Goal: Task Accomplishment & Management: Manage account settings

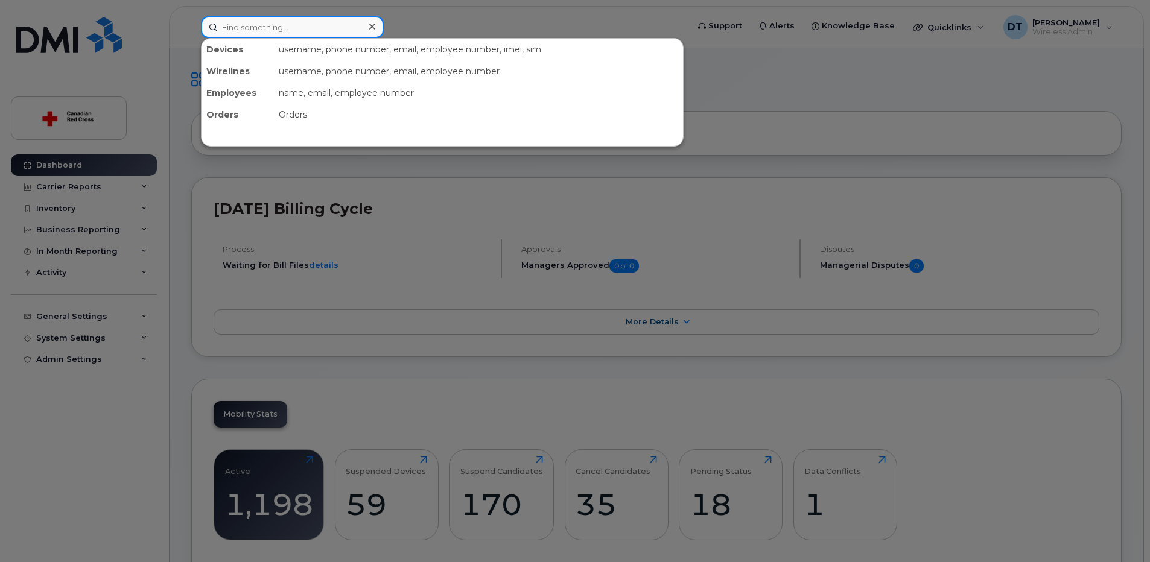
click at [279, 30] on input at bounding box center [292, 27] width 183 height 22
paste input "Ada Chan"
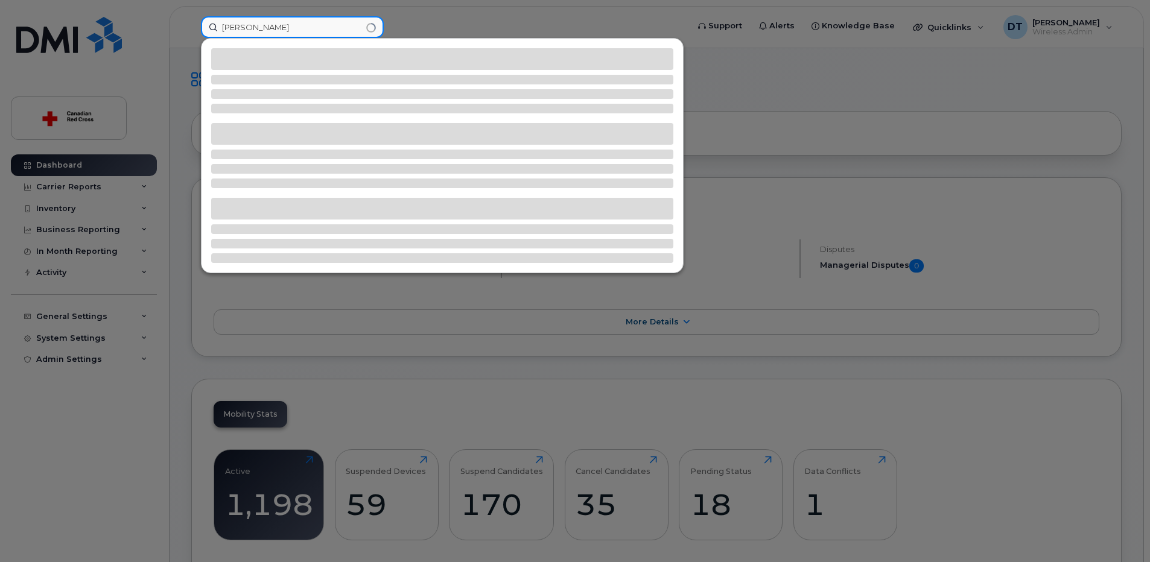
type input "Ada Chan"
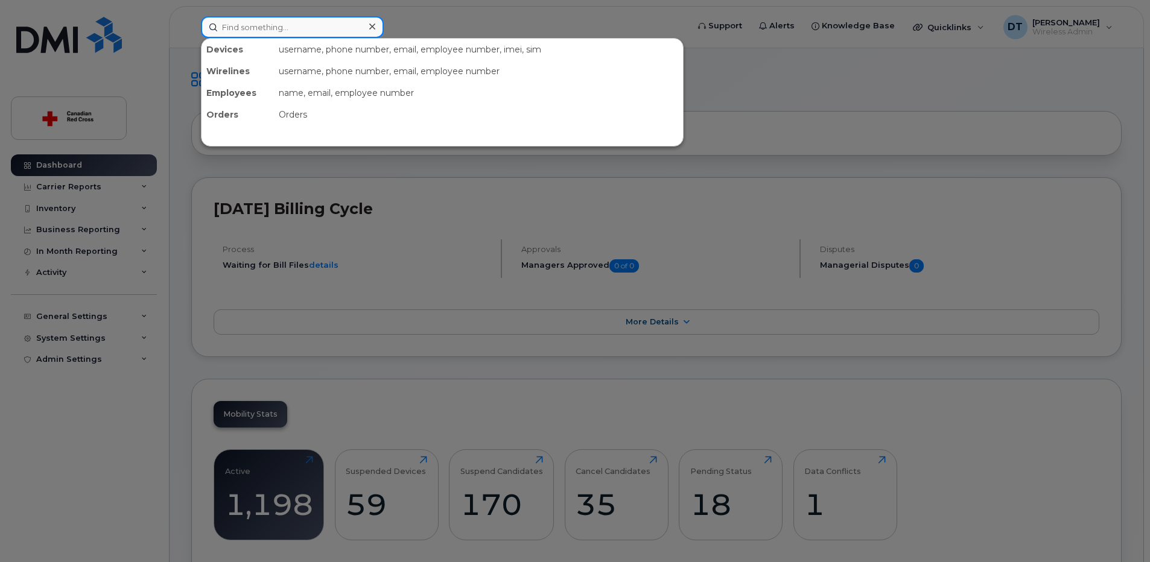
click at [270, 30] on input at bounding box center [292, 27] width 183 height 22
paste input "Ada Chan"
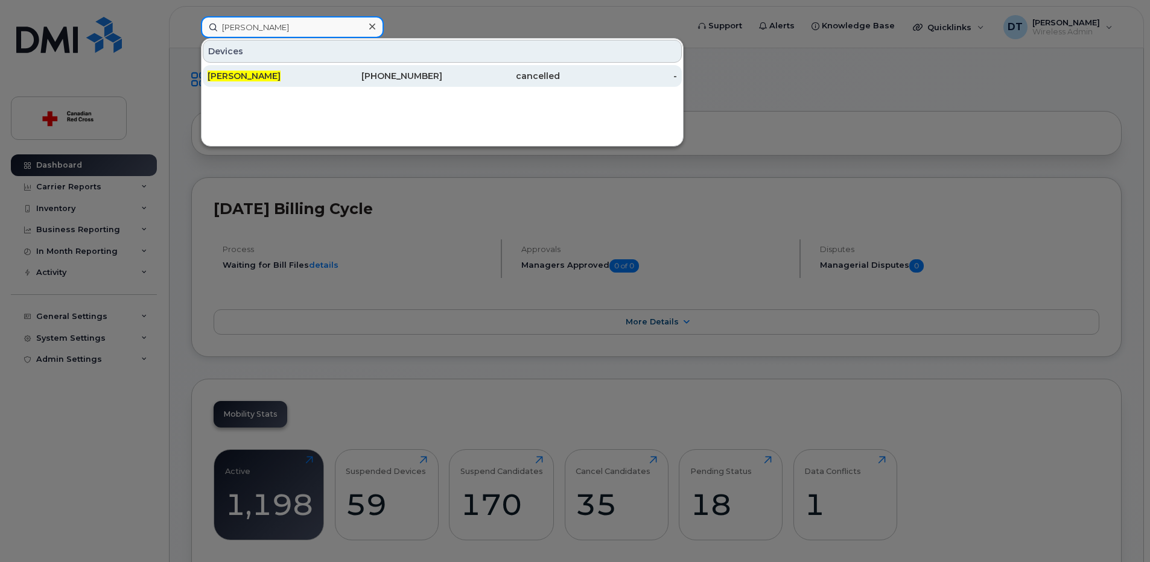
type input "Ada Chan"
click at [254, 74] on span "[PERSON_NAME]" at bounding box center [244, 76] width 73 height 11
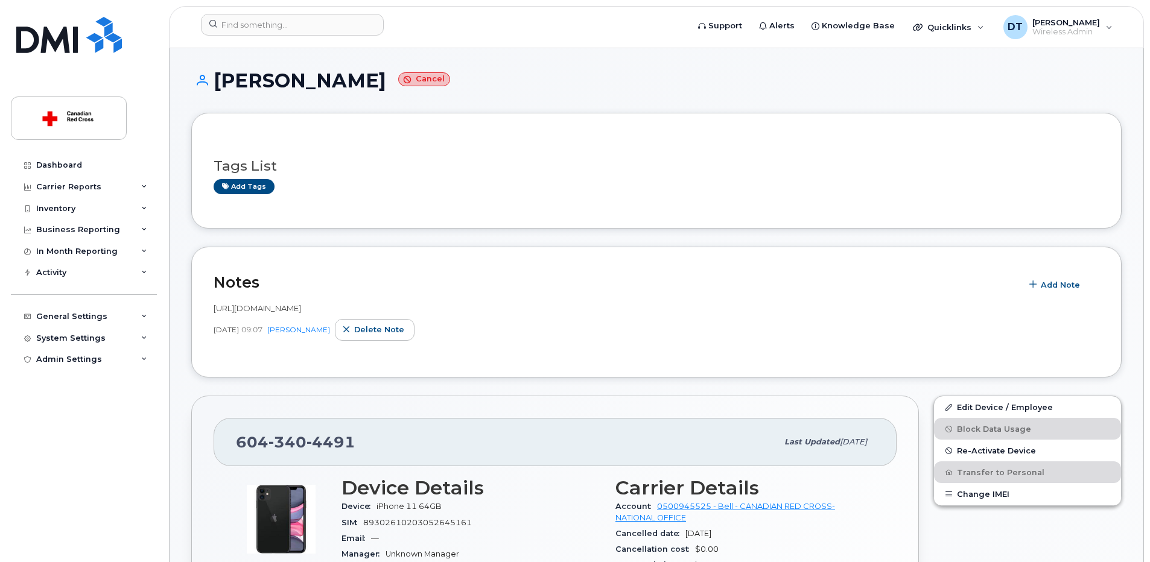
drag, startPoint x: 417, startPoint y: 307, endPoint x: 209, endPoint y: 306, distance: 207.5
click at [209, 306] on div "Notes Add Note [URL][DOMAIN_NAME] [DATE] 09:07 [PERSON_NAME] Delete note" at bounding box center [656, 312] width 930 height 131
drag, startPoint x: 209, startPoint y: 306, endPoint x: 225, endPoint y: 309, distance: 16.1
copy span "[URL][DOMAIN_NAME]"
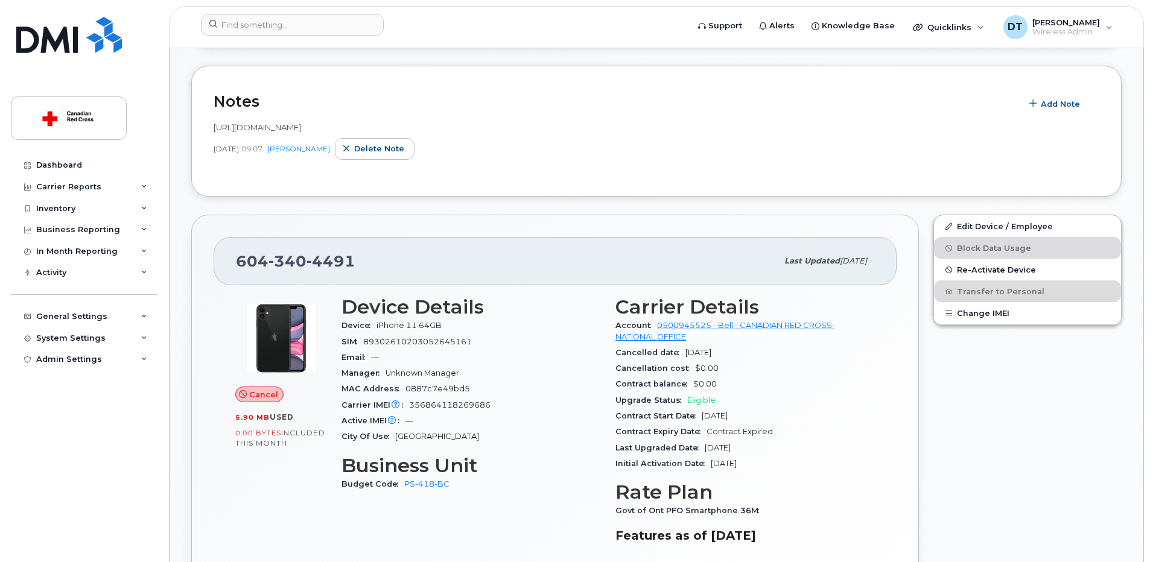
scroll to position [121, 0]
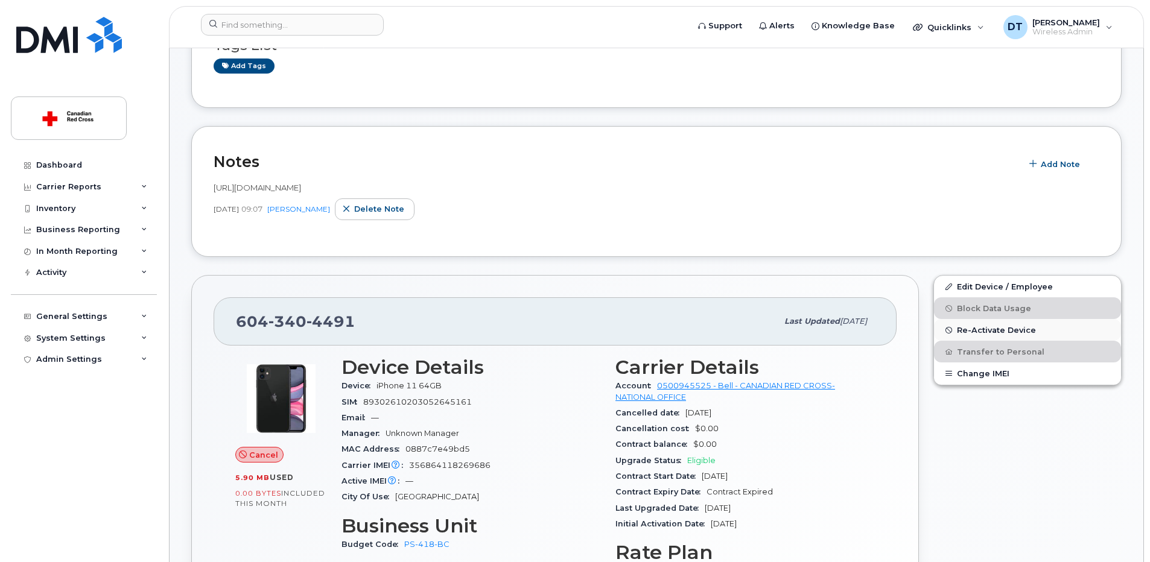
click at [1000, 326] on span "Re-Activate Device" at bounding box center [996, 330] width 79 height 9
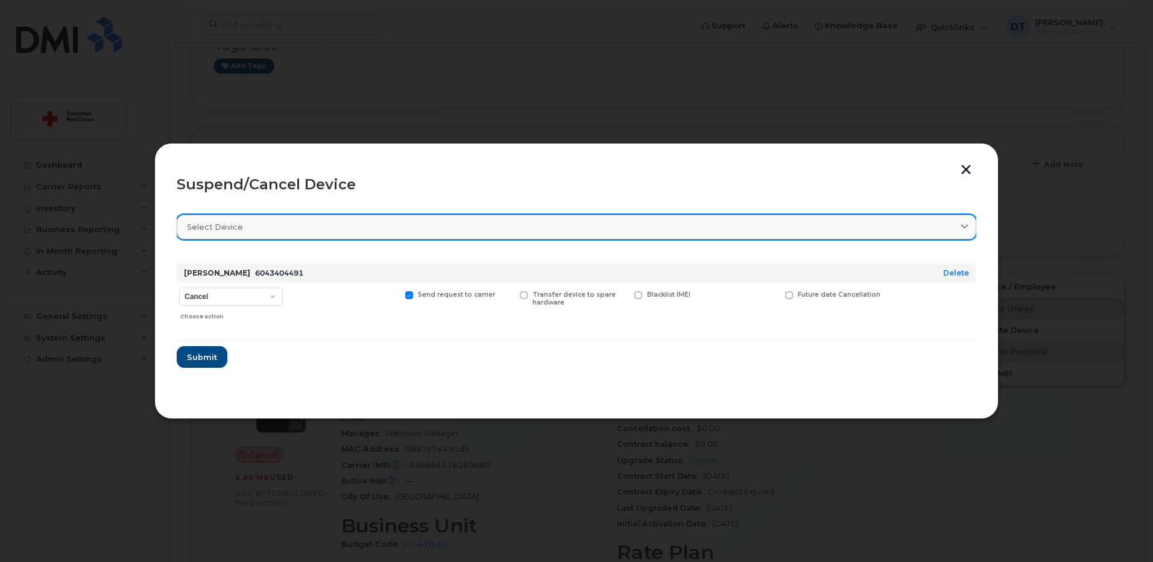
click at [377, 217] on link "Select device" at bounding box center [577, 227] width 800 height 25
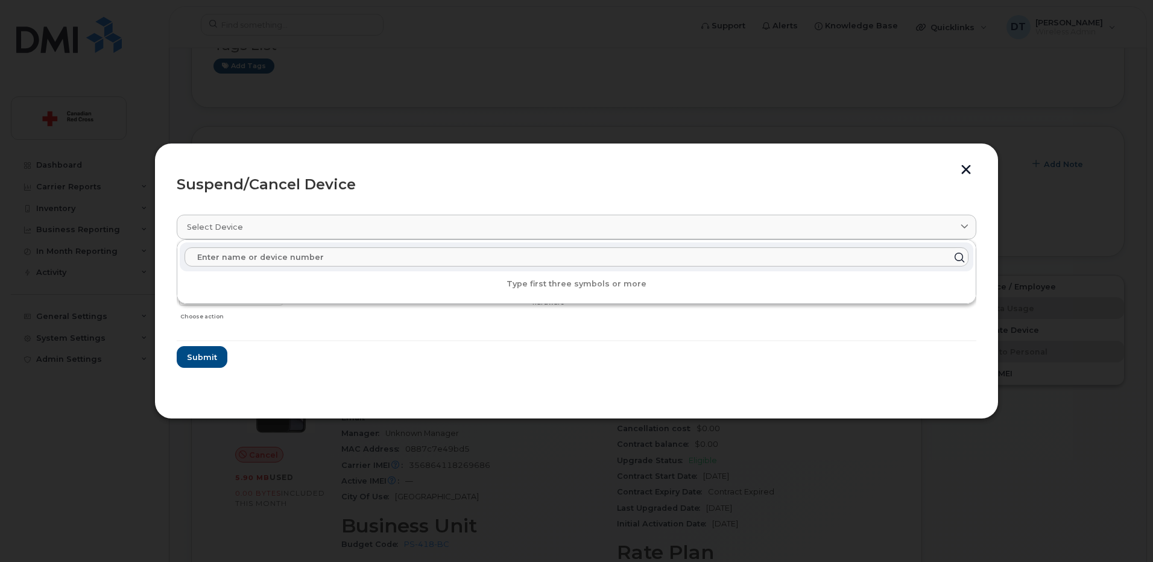
click at [384, 196] on header "Suspend/Cancel Device" at bounding box center [577, 184] width 800 height 39
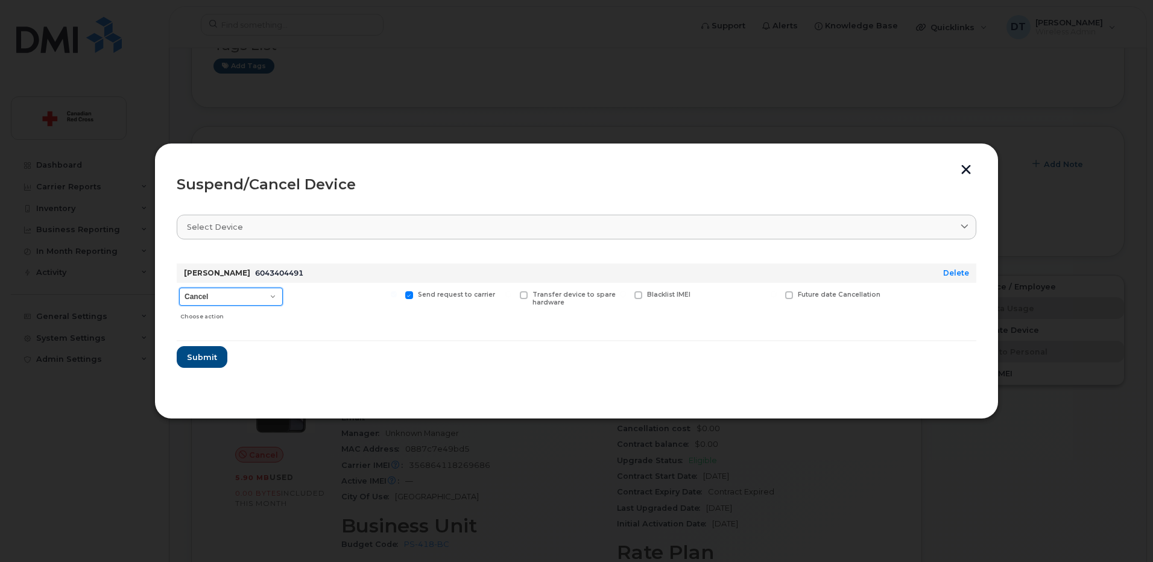
click at [271, 293] on select "Cancel Suspend - Extend Suspension Suspend - Reduced Rate Suspend - Full Rate S…" at bounding box center [231, 297] width 104 height 18
select select "[object Object]"
click at [179, 288] on select "Cancel Suspend - Extend Suspension Suspend - Reduced Rate Suspend - Full Rate S…" at bounding box center [231, 297] width 104 height 18
click at [202, 360] on span "Submit" at bounding box center [201, 357] width 30 height 11
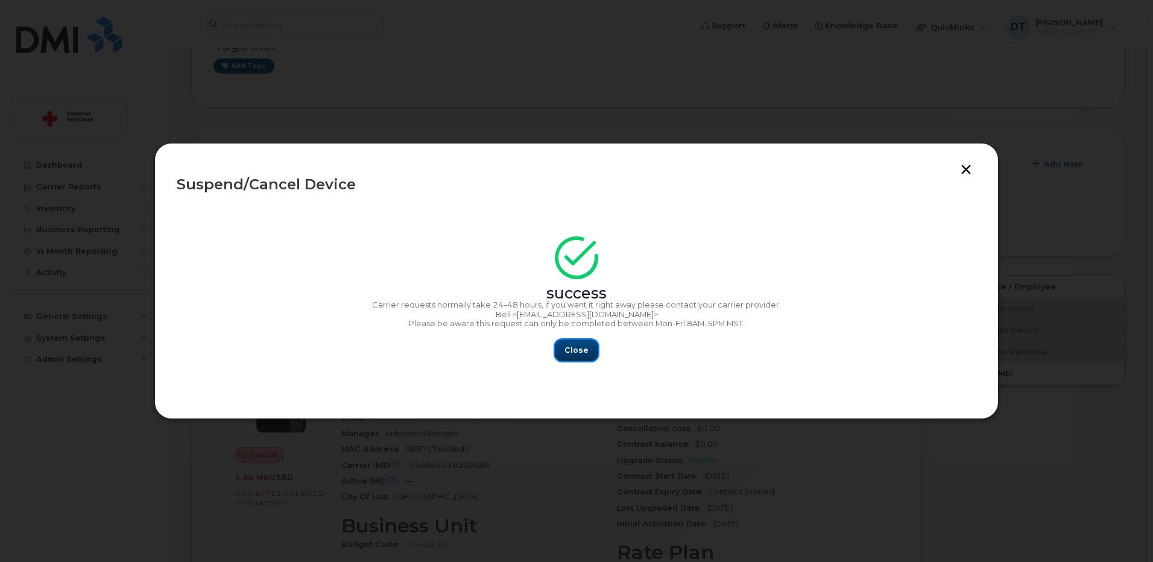
click at [576, 345] on span "Close" at bounding box center [577, 349] width 24 height 11
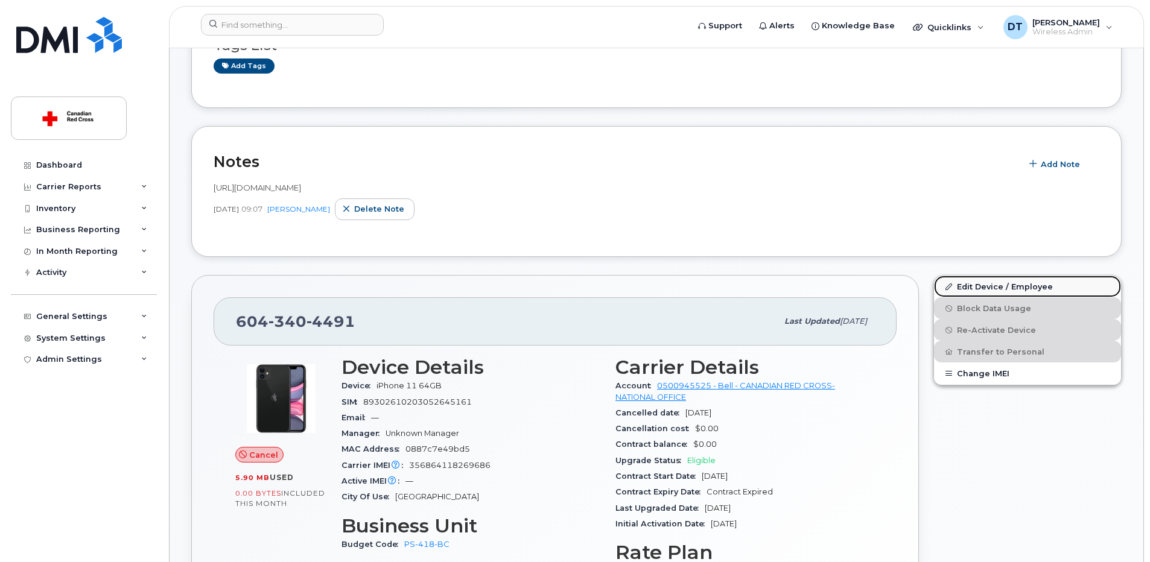
click at [1001, 285] on link "Edit Device / Employee" at bounding box center [1027, 287] width 187 height 22
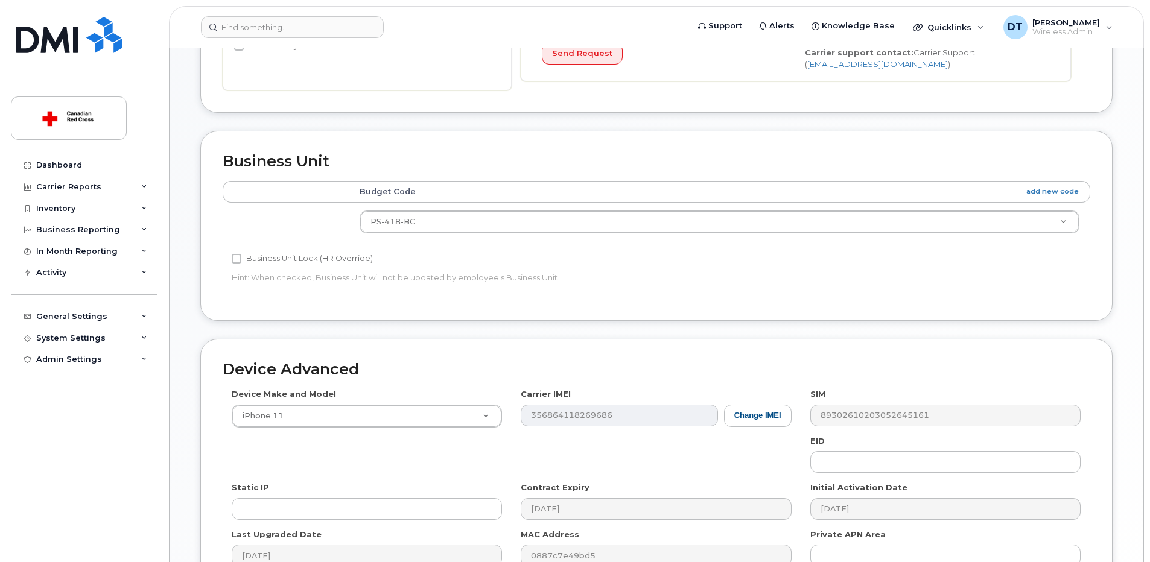
scroll to position [422, 0]
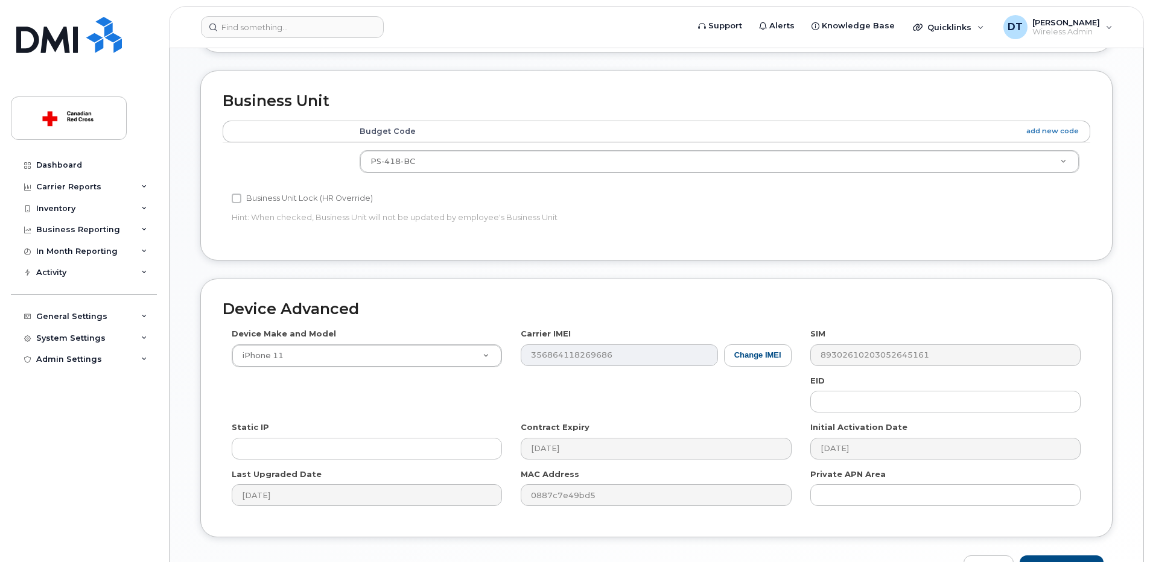
click at [909, 136] on th "Budget Code add new code" at bounding box center [719, 132] width 741 height 22
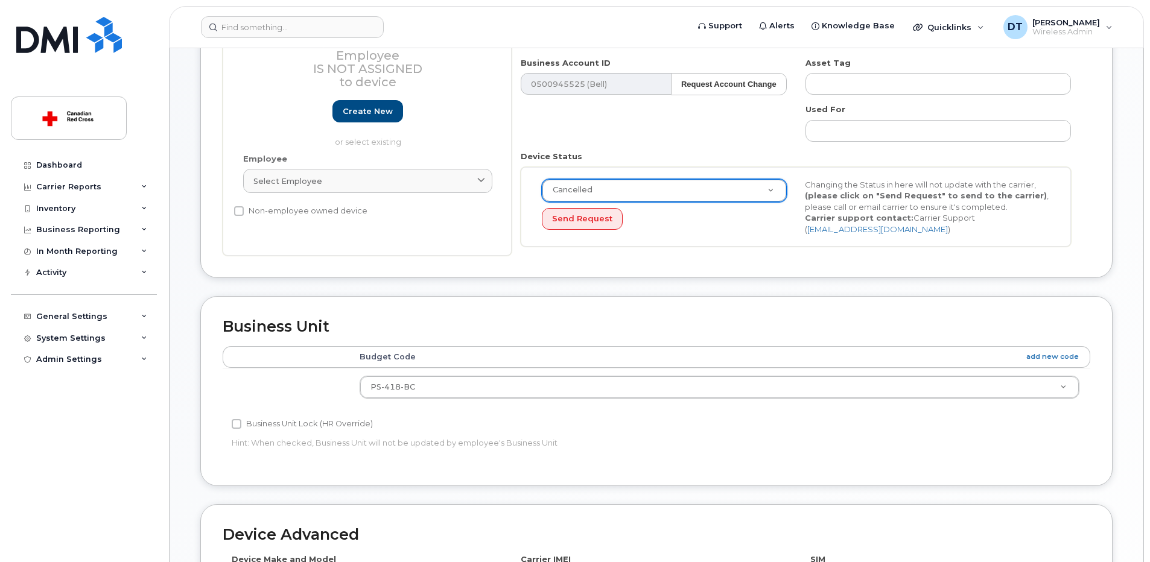
scroll to position [498, 0]
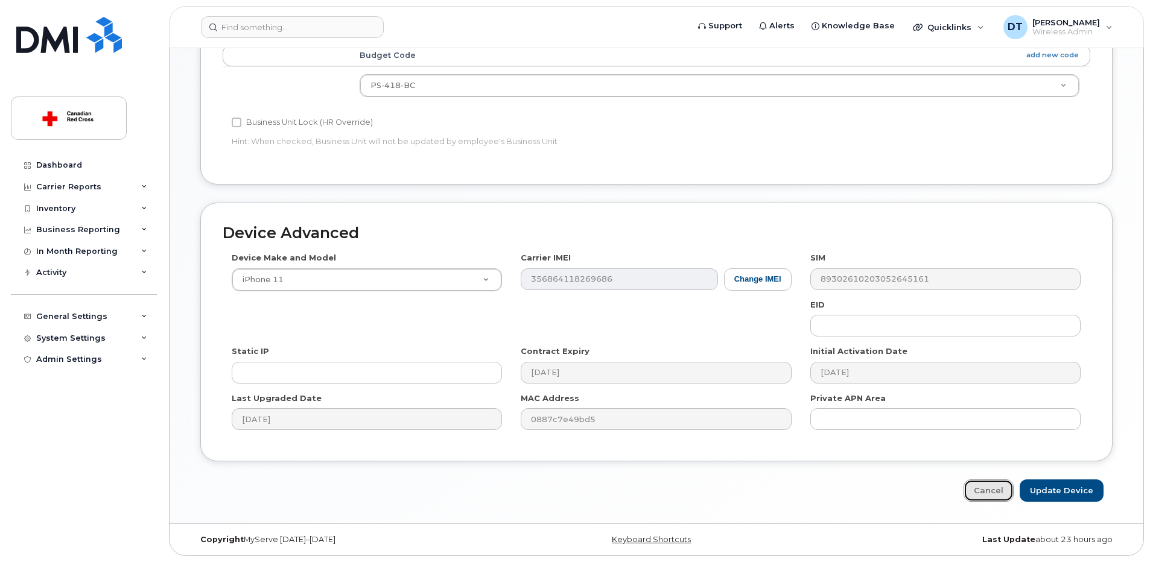
click at [985, 491] on link "Cancel" at bounding box center [988, 491] width 50 height 22
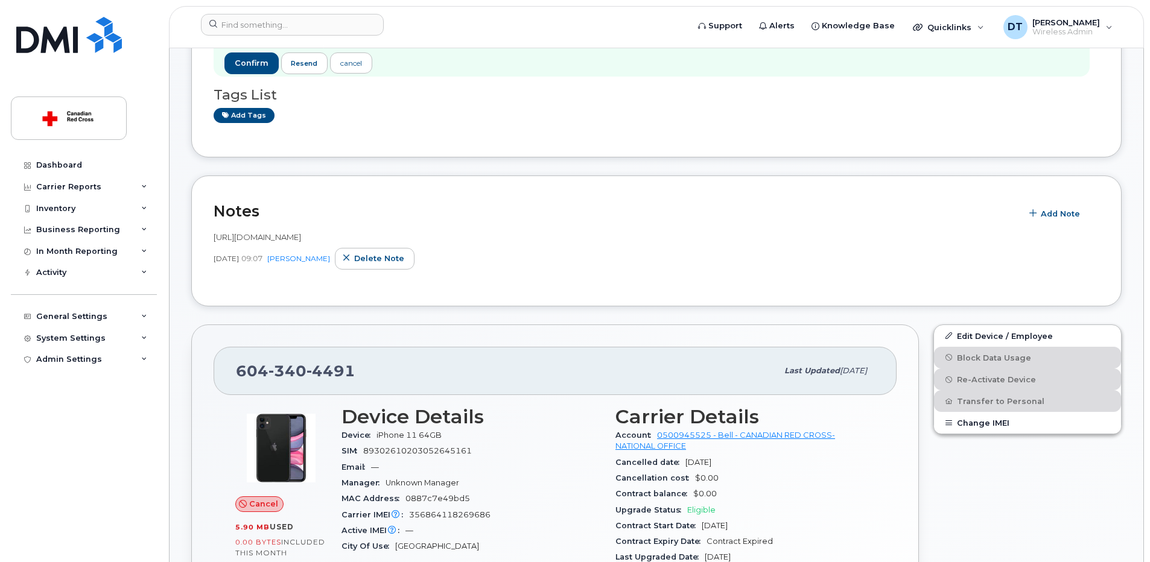
scroll to position [60, 0]
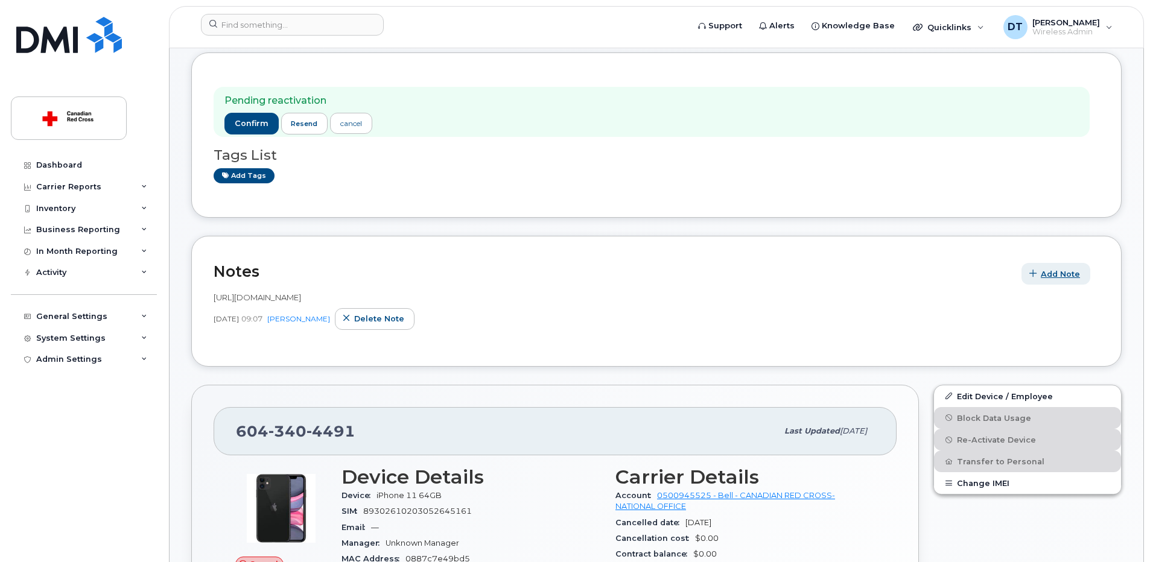
click at [1057, 269] on span "Add Note" at bounding box center [1060, 273] width 39 height 11
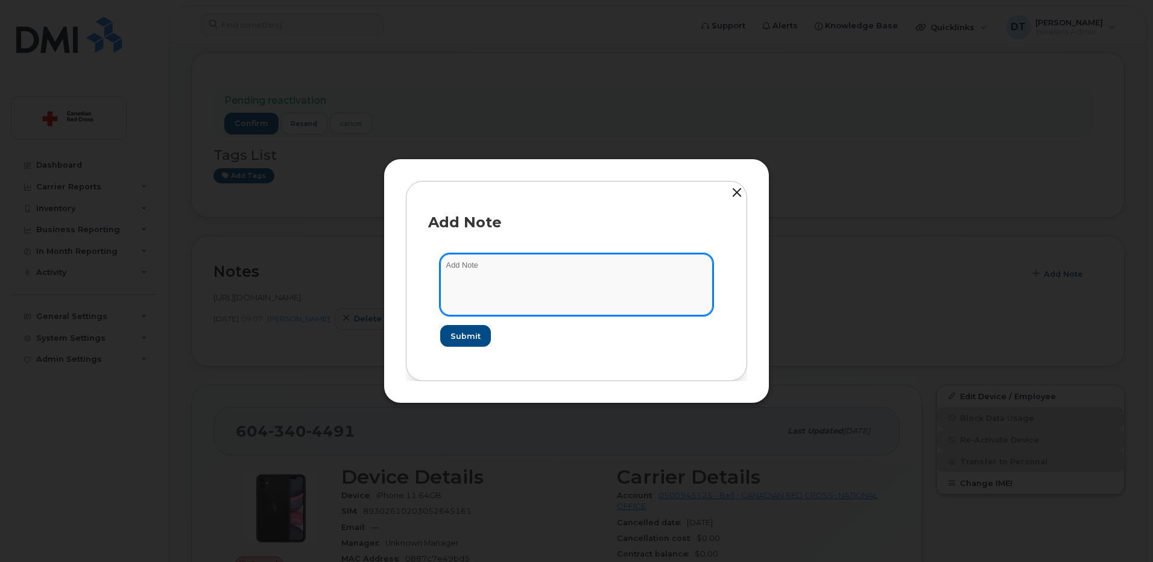
click at [469, 281] on textarea at bounding box center [576, 285] width 273 height 62
paste textarea "[URL][DOMAIN_NAME]"
type textarea "[URL][DOMAIN_NAME]"
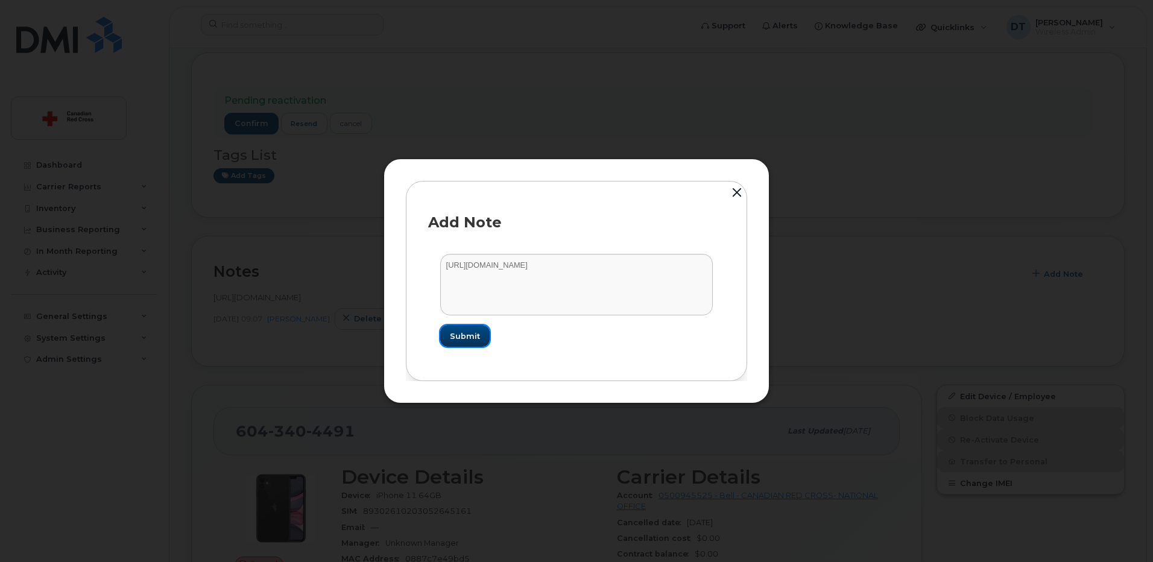
click at [463, 334] on span "Submit" at bounding box center [465, 336] width 30 height 11
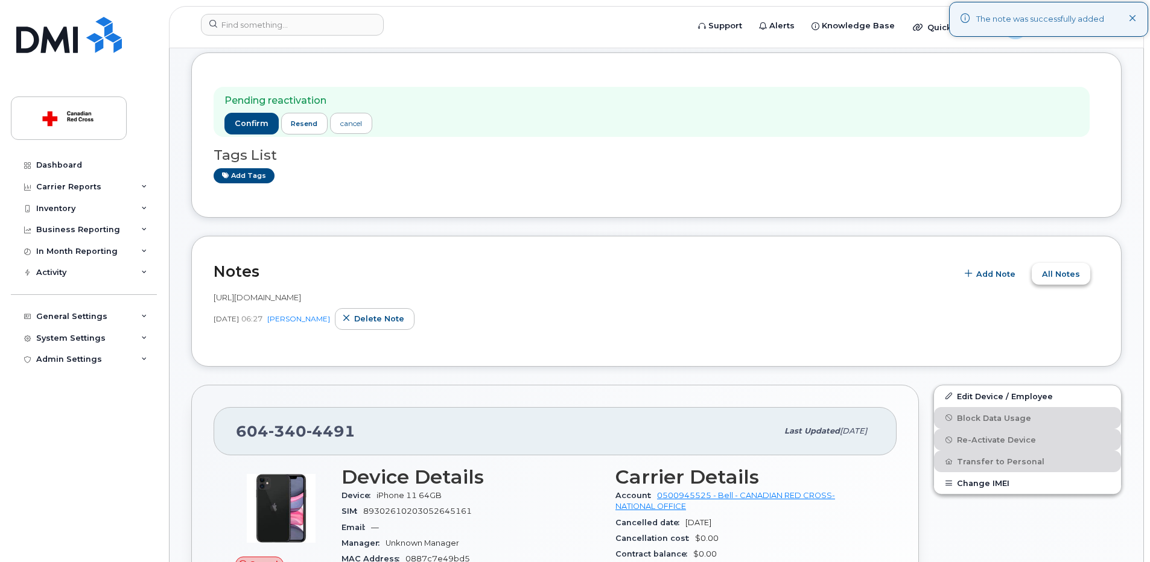
click at [1053, 277] on span "All Notes" at bounding box center [1061, 273] width 38 height 11
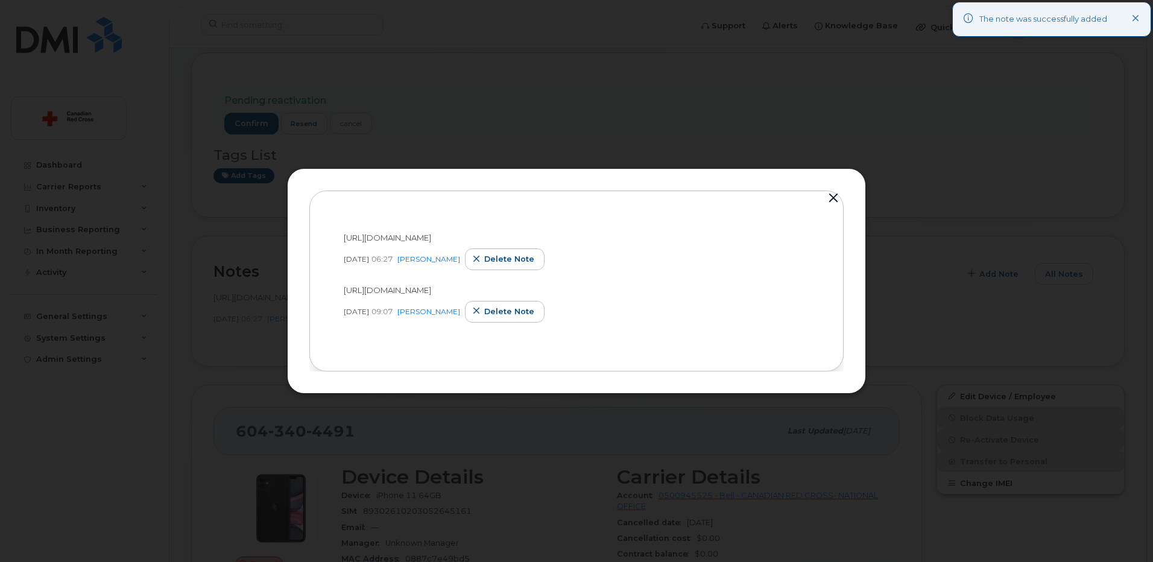
click at [835, 195] on button "button" at bounding box center [834, 198] width 18 height 17
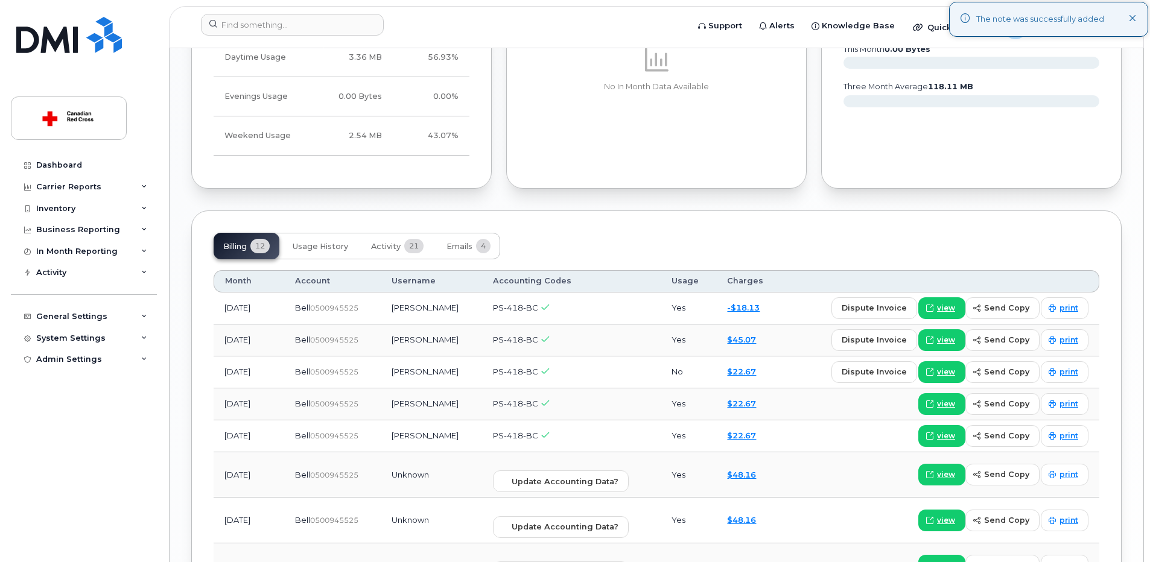
scroll to position [1267, 0]
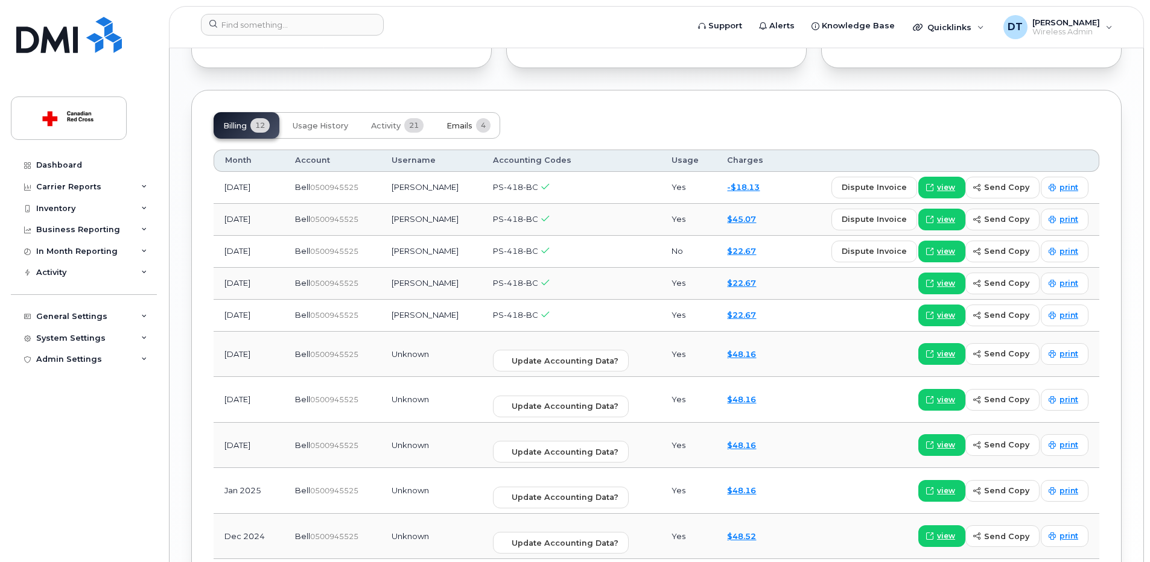
click at [464, 125] on span "Emails" at bounding box center [459, 126] width 26 height 10
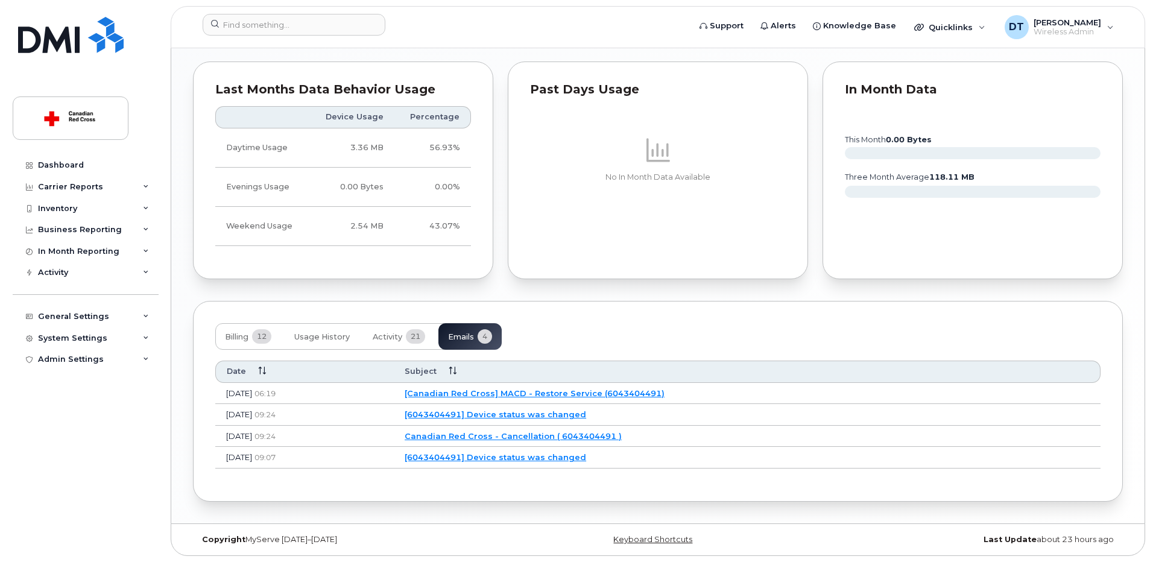
scroll to position [1056, 0]
click at [470, 393] on link "[Canadian Red Cross] MACD - Restore Service (6043404491)" at bounding box center [533, 394] width 260 height 10
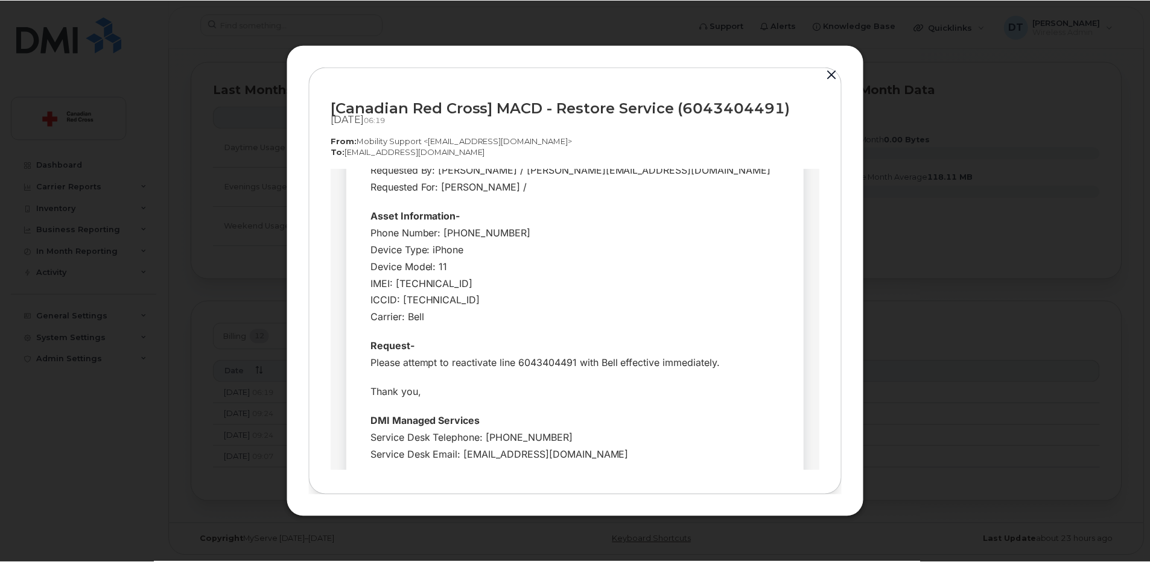
scroll to position [151, 0]
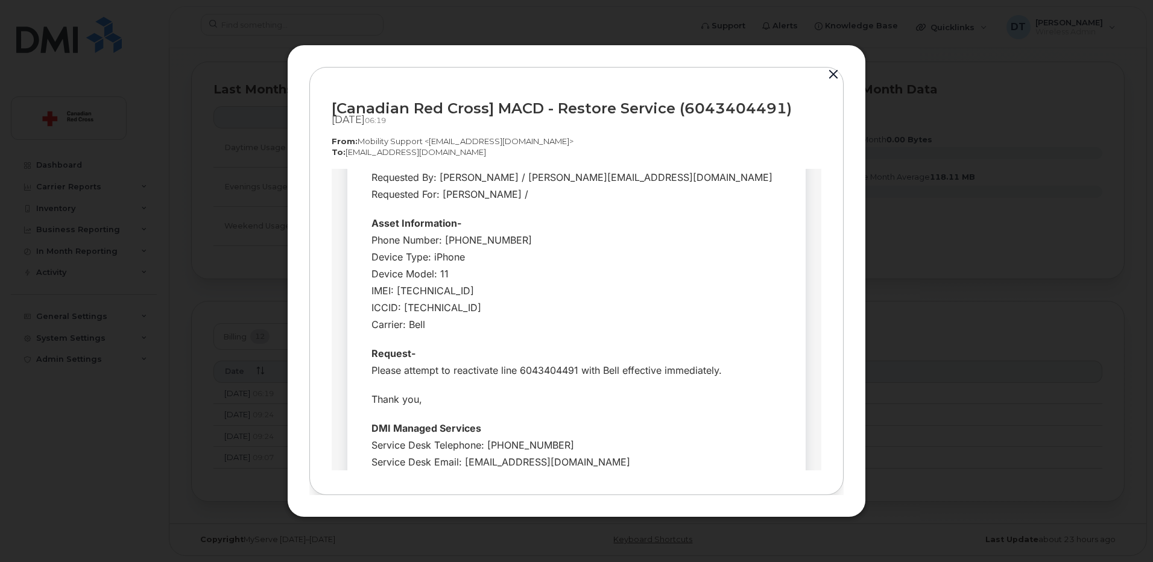
click at [833, 80] on button "button" at bounding box center [834, 74] width 18 height 17
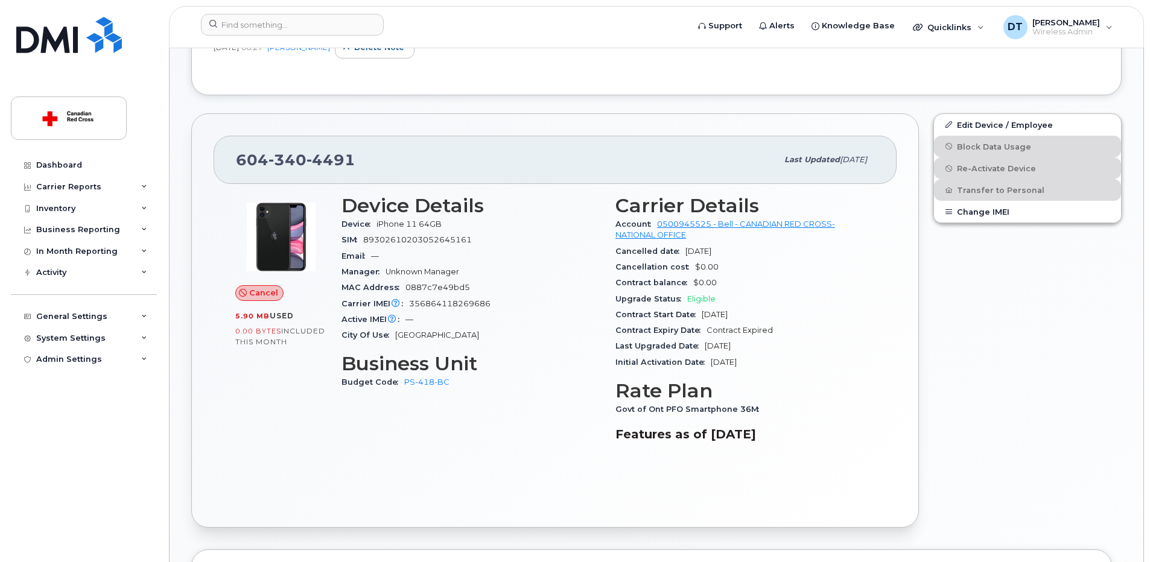
scroll to position [211, 0]
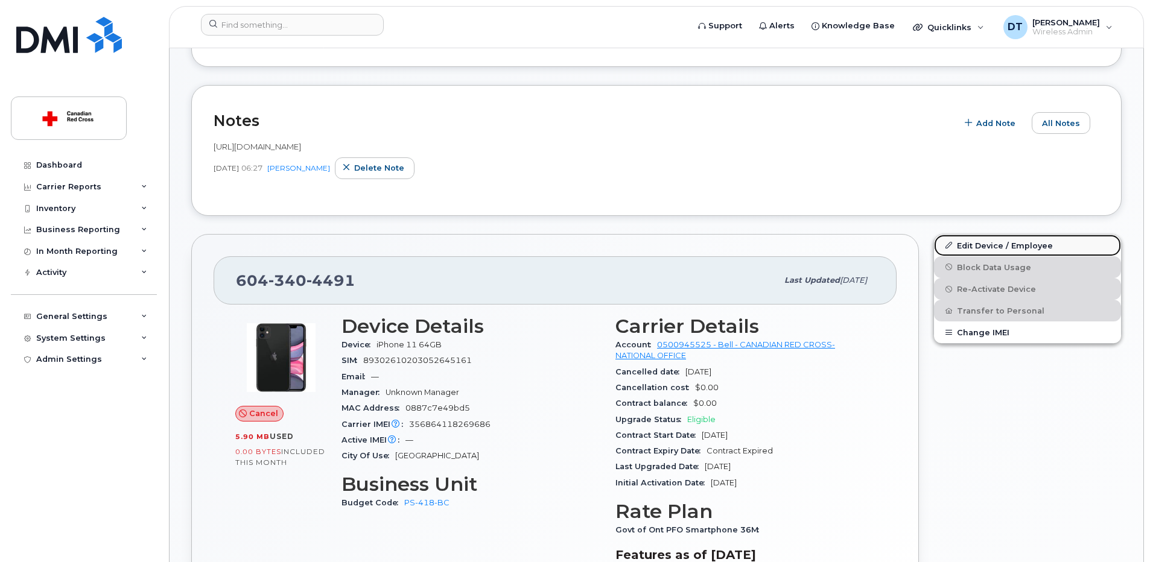
click at [962, 245] on link "Edit Device / Employee" at bounding box center [1027, 246] width 187 height 22
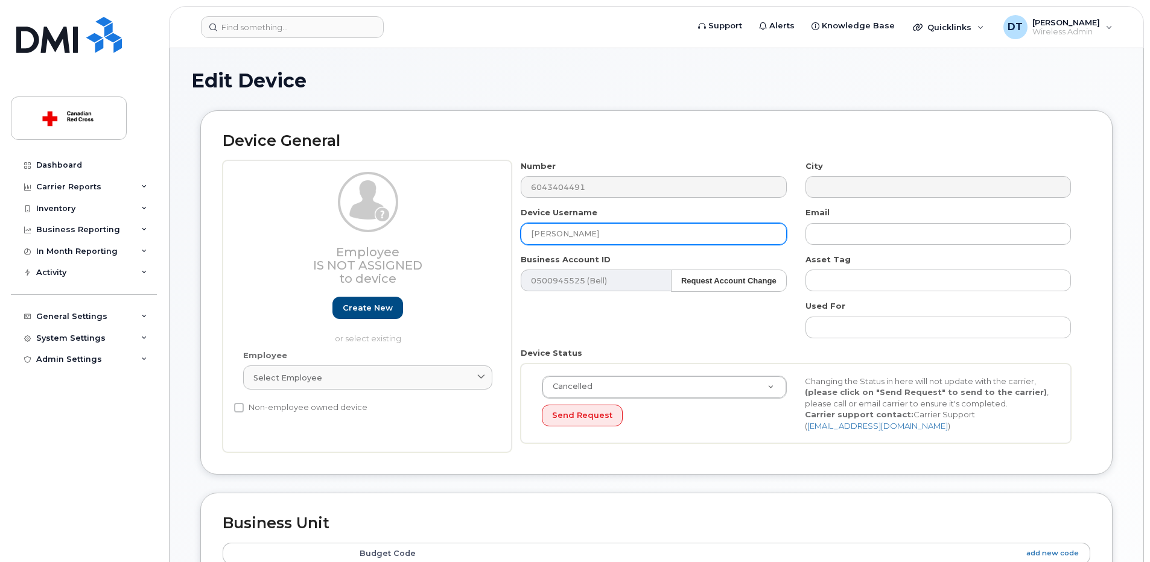
drag, startPoint x: 601, startPoint y: 235, endPoint x: 419, endPoint y: 250, distance: 183.4
click at [419, 250] on div "Employee Is not assigned to device Create new or select existing Employee Selec…" at bounding box center [656, 306] width 867 height 293
paste input "[PERSON_NAME]"
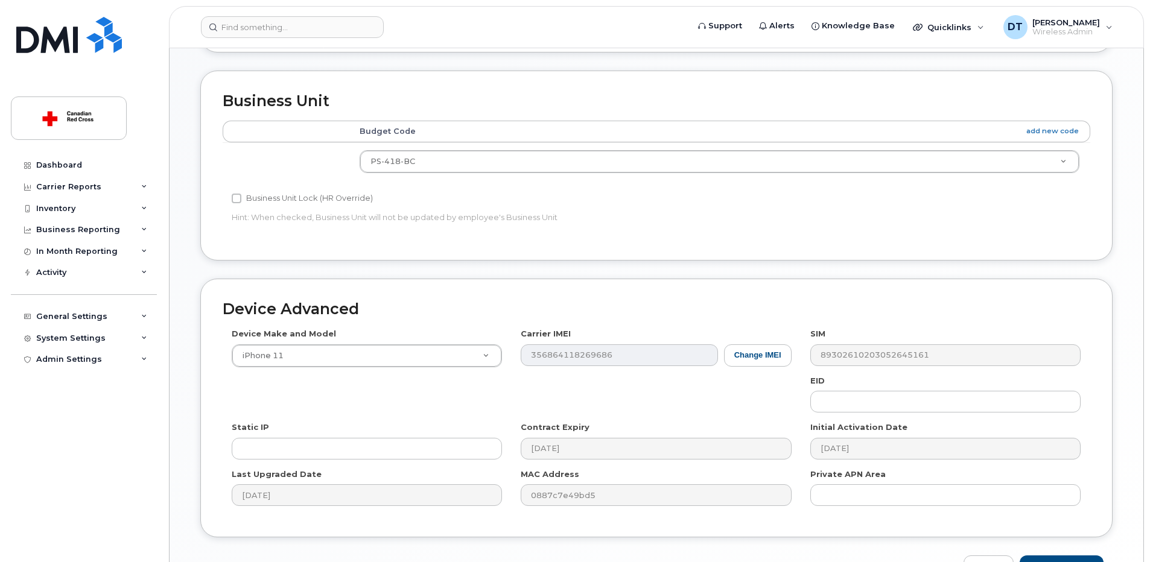
scroll to position [498, 0]
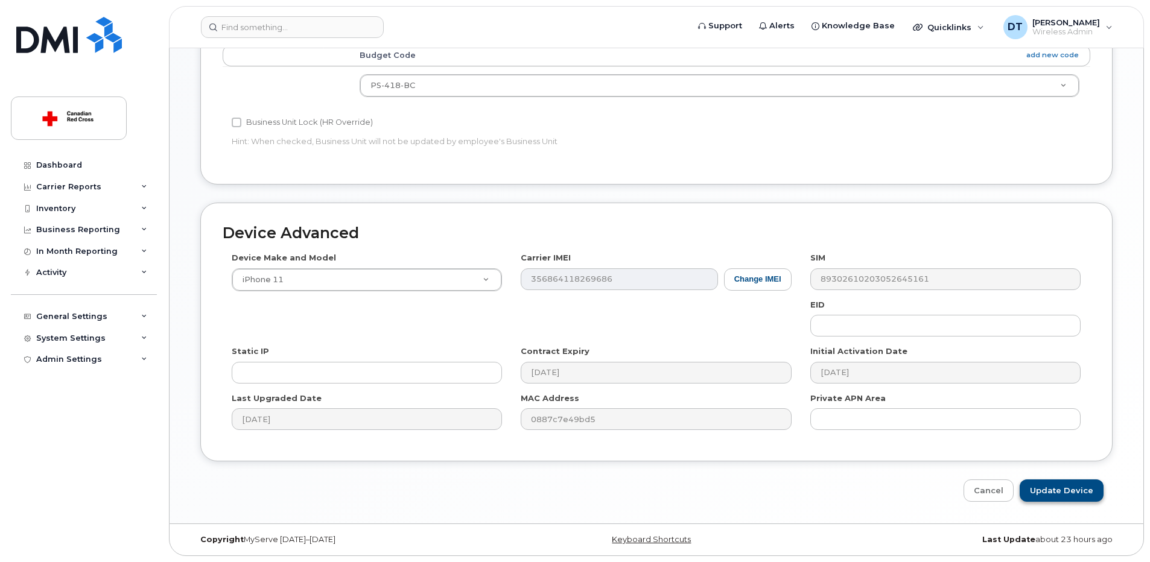
type input "[PERSON_NAME]"
click at [1051, 494] on input "Update Device" at bounding box center [1062, 491] width 84 height 22
type input "Saving..."
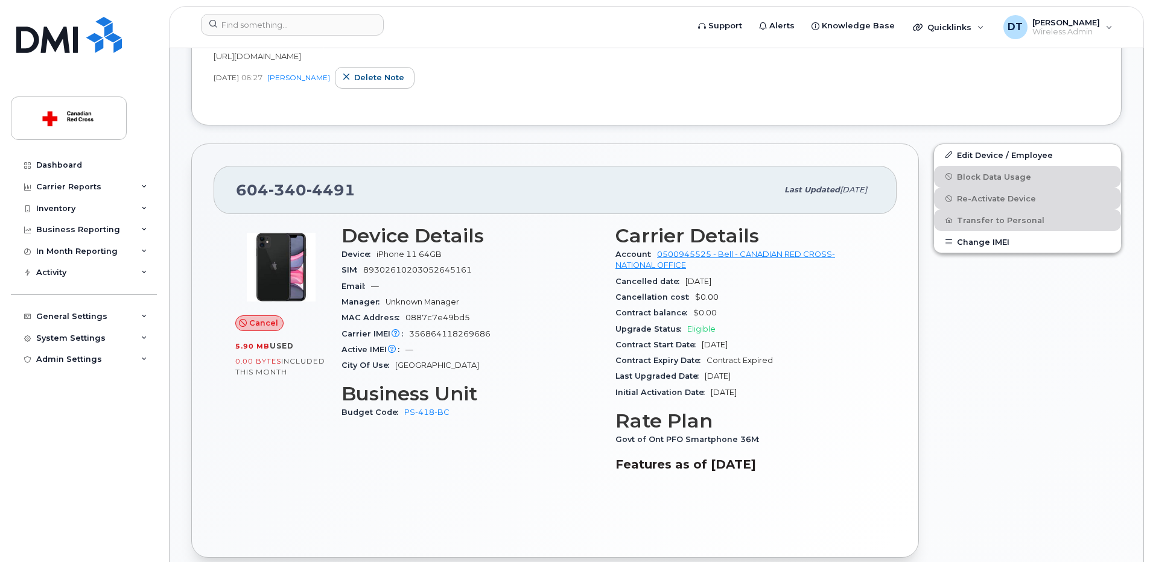
scroll to position [181, 0]
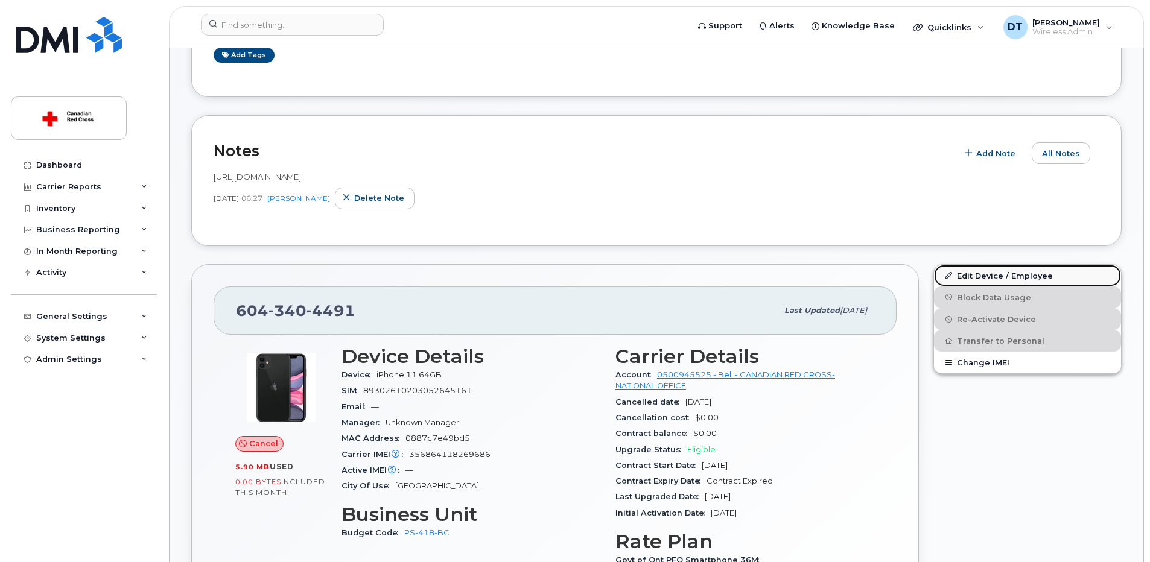
click at [1006, 276] on link "Edit Device / Employee" at bounding box center [1027, 276] width 187 height 22
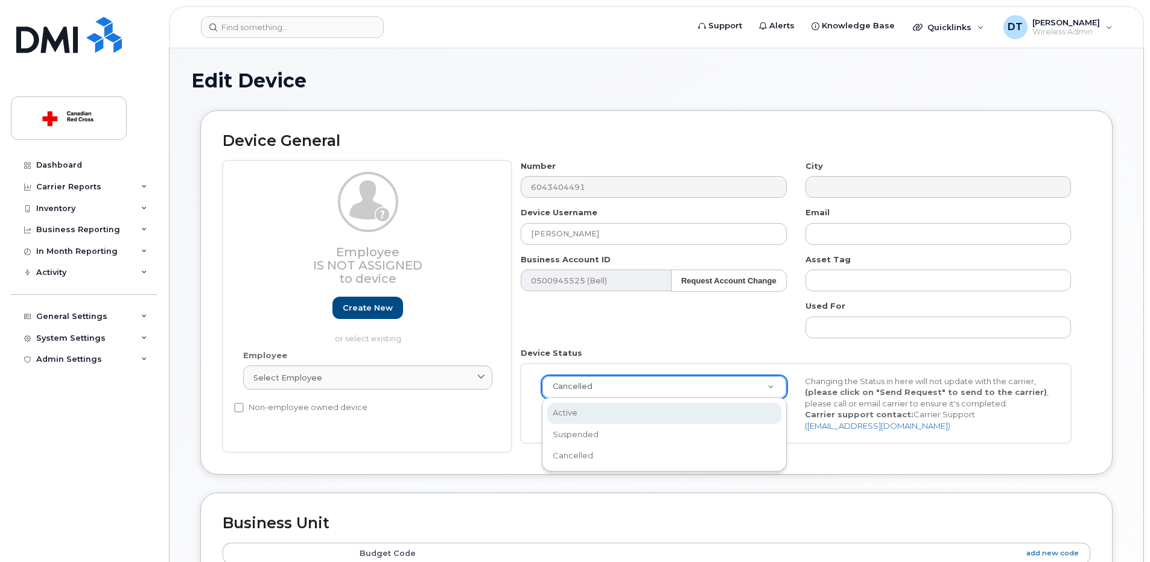
scroll to position [0, 4]
select select "active"
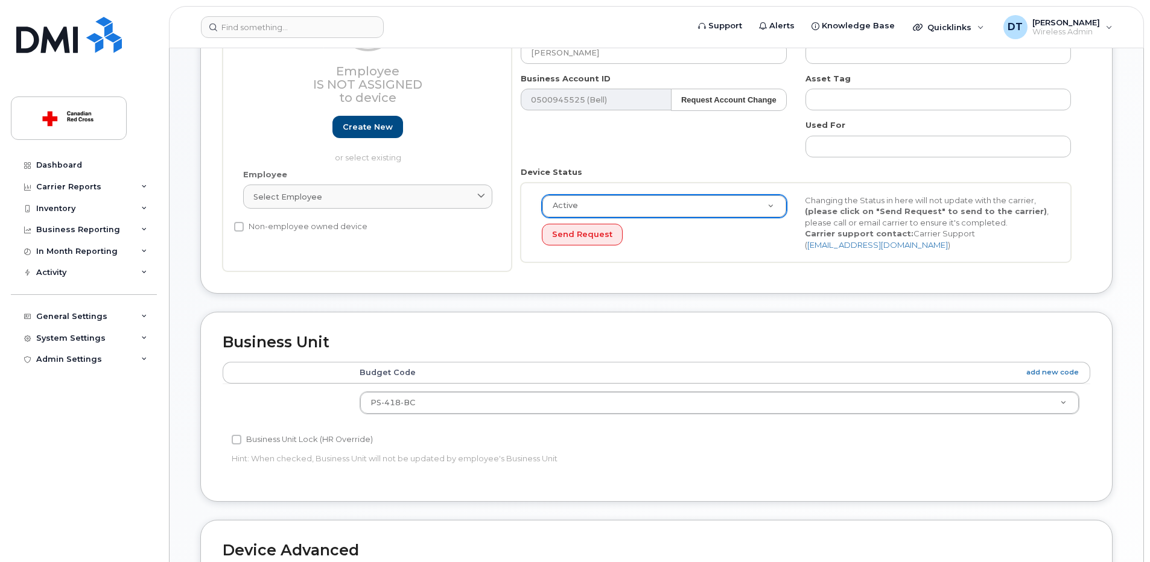
scroll to position [483, 0]
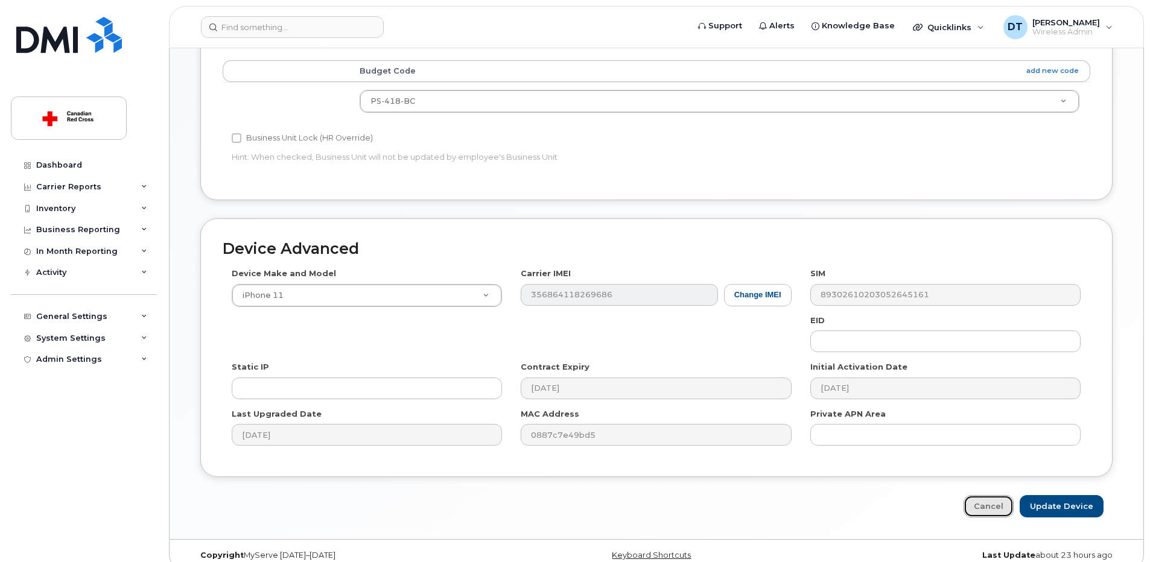
click at [997, 509] on link "Cancel" at bounding box center [988, 506] width 50 height 22
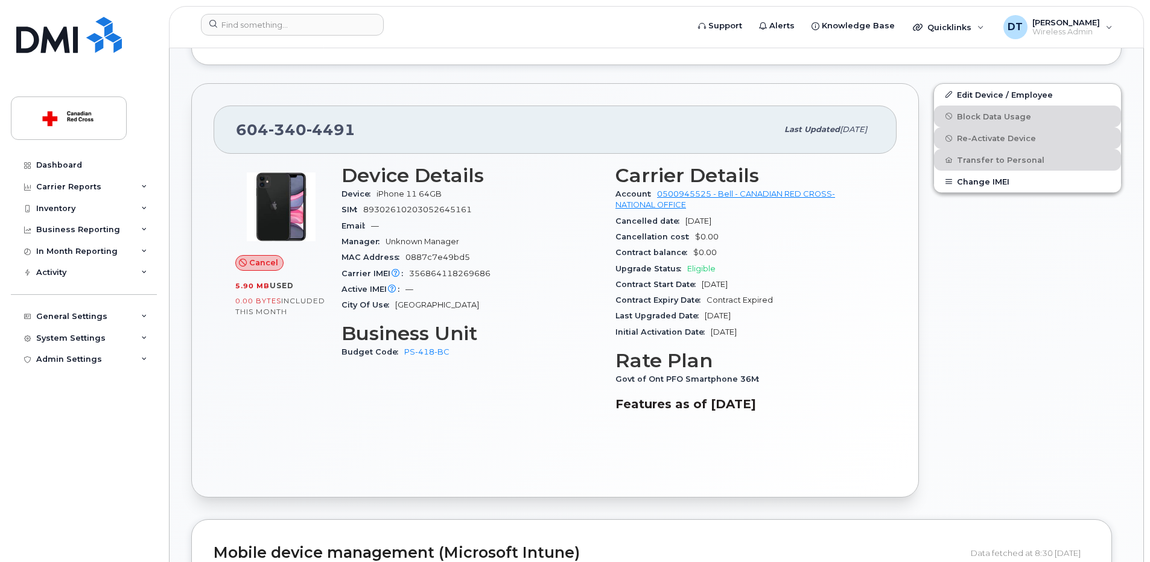
scroll to position [483, 0]
